Goal: Navigation & Orientation: Find specific page/section

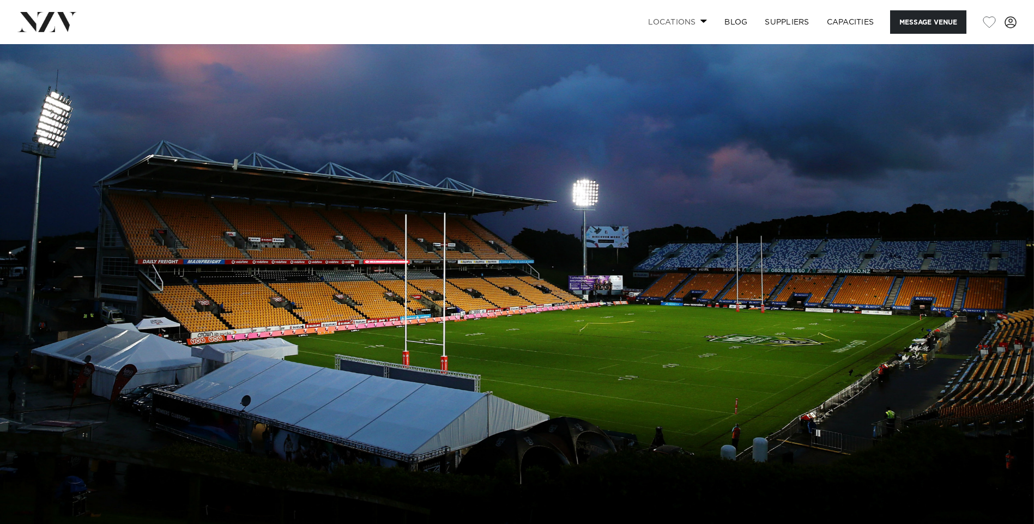
click at [690, 21] on link "Locations" at bounding box center [677, 21] width 76 height 23
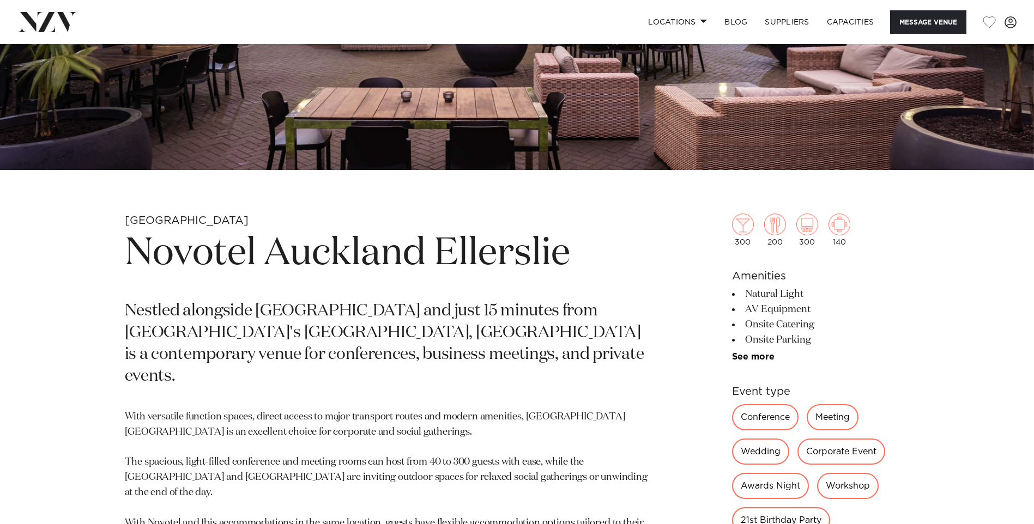
scroll to position [331, 0]
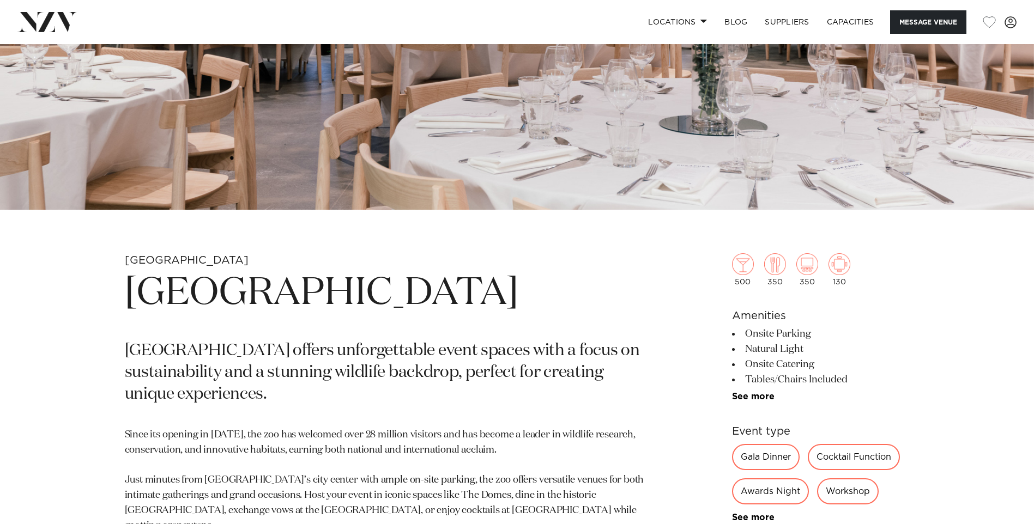
scroll to position [222, 0]
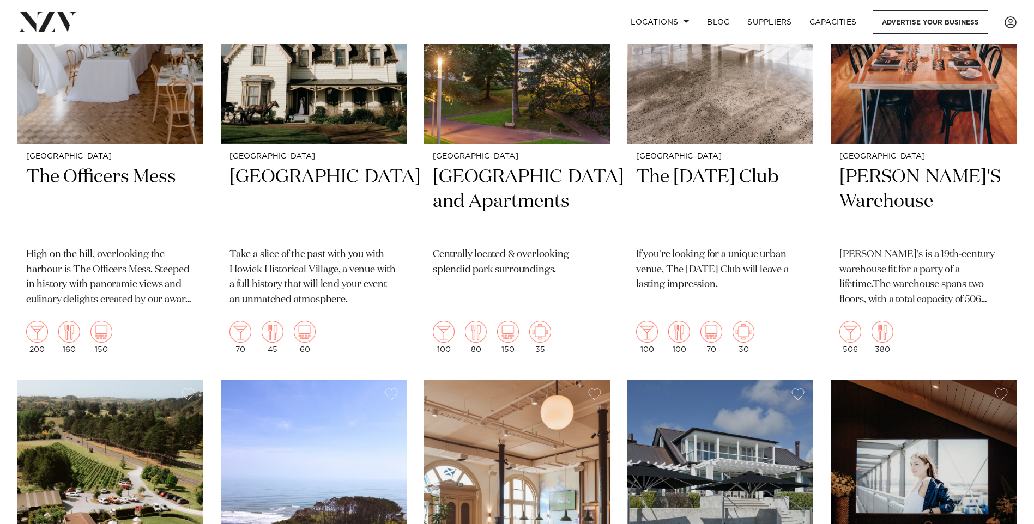
scroll to position [9161, 0]
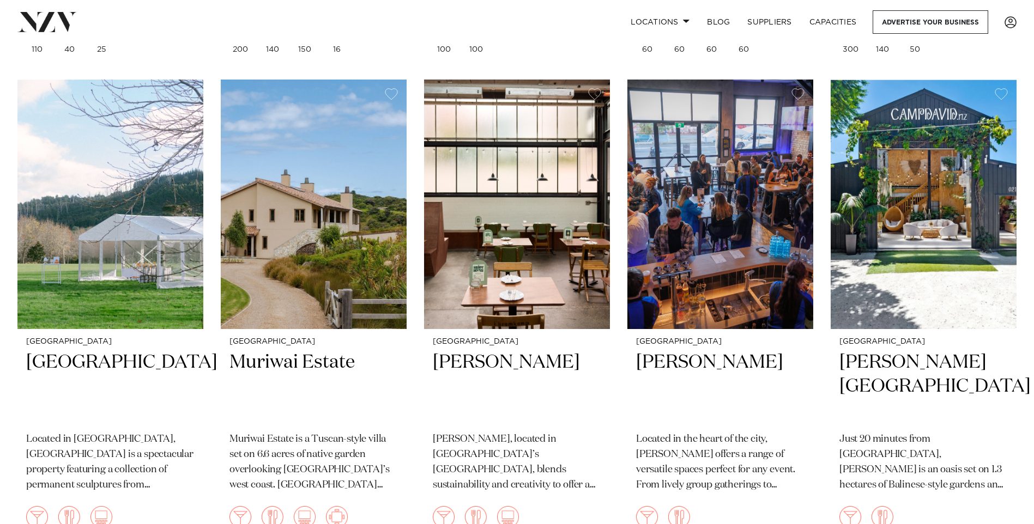
scroll to position [11396, 0]
